Goal: Check status: Check status

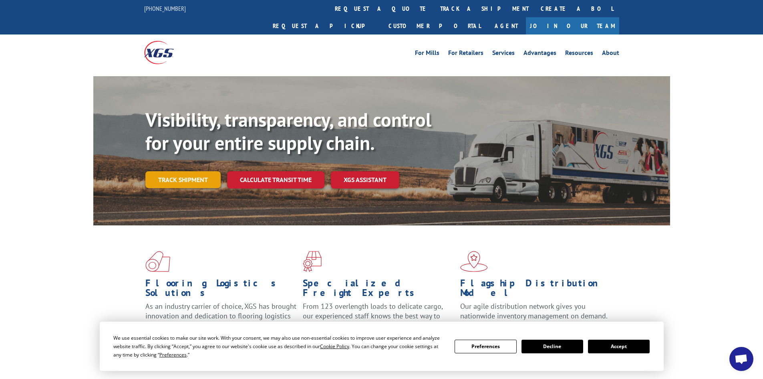
click at [187, 171] on link "Track shipment" at bounding box center [182, 179] width 75 height 17
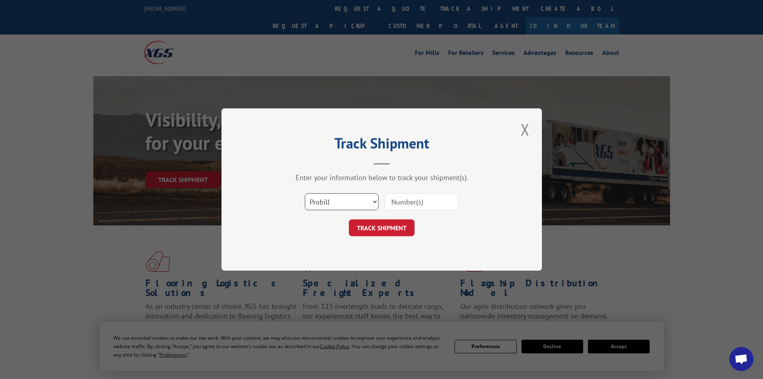
click at [353, 197] on select "Select category... Probill BOL PO" at bounding box center [342, 201] width 74 height 17
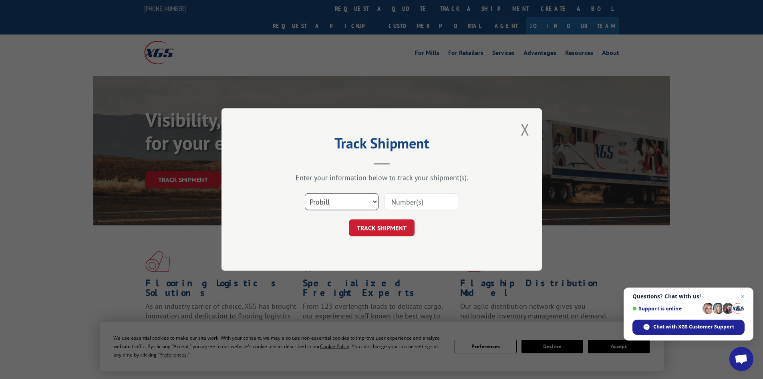
select select "bol"
click at [305, 193] on select "Select category... Probill BOL PO" at bounding box center [342, 201] width 74 height 17
click at [418, 202] on input at bounding box center [422, 201] width 74 height 17
paste input "421753"
type input "421753"
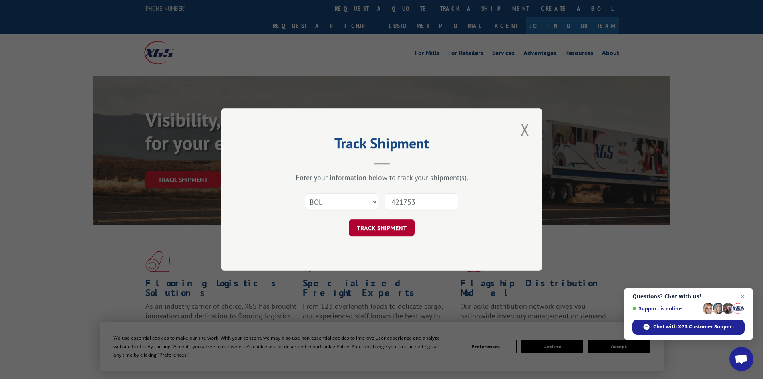
click at [378, 232] on button "TRACK SHIPMENT" at bounding box center [382, 227] width 66 height 17
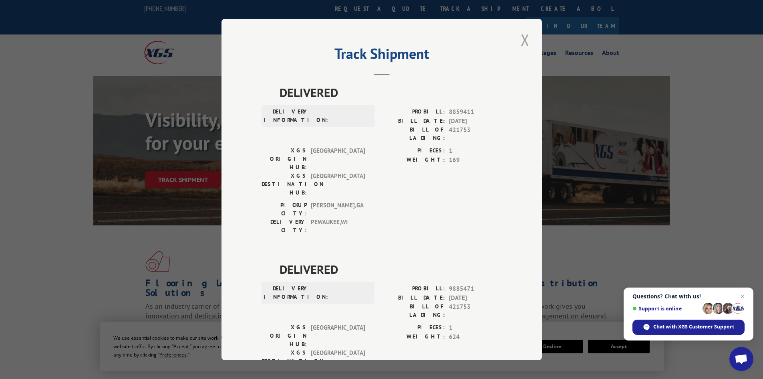
click at [524, 37] on button "Close modal" at bounding box center [525, 40] width 14 height 22
